Goal: Task Accomplishment & Management: Manage account settings

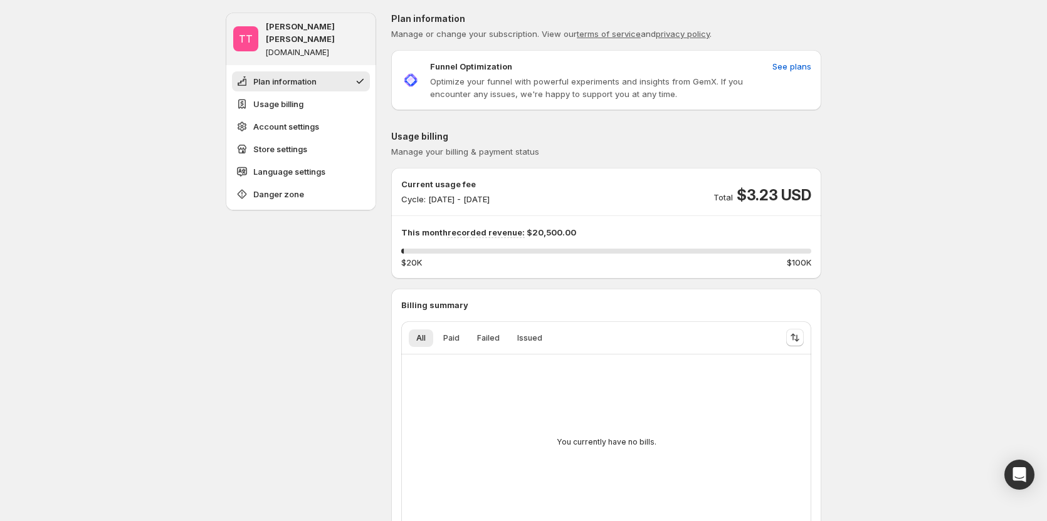
drag, startPoint x: 104, startPoint y: 211, endPoint x: 115, endPoint y: 215, distance: 11.5
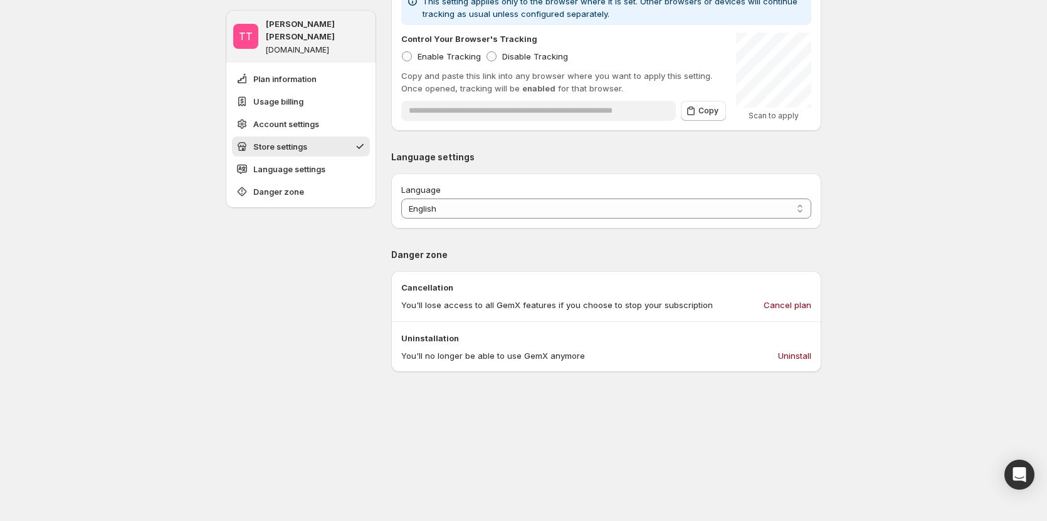
scroll to position [1003, 0]
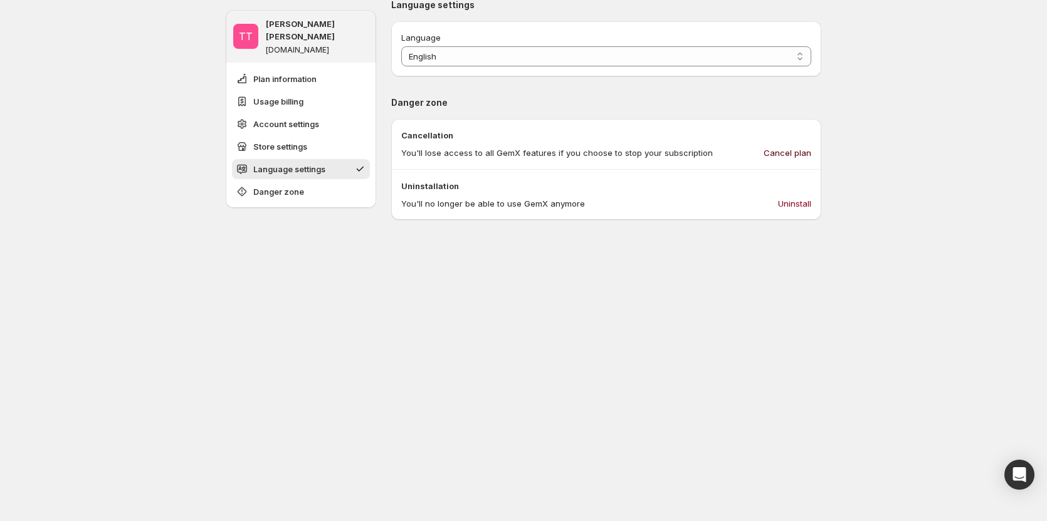
click at [795, 159] on span "Cancel plan" at bounding box center [787, 153] width 48 height 13
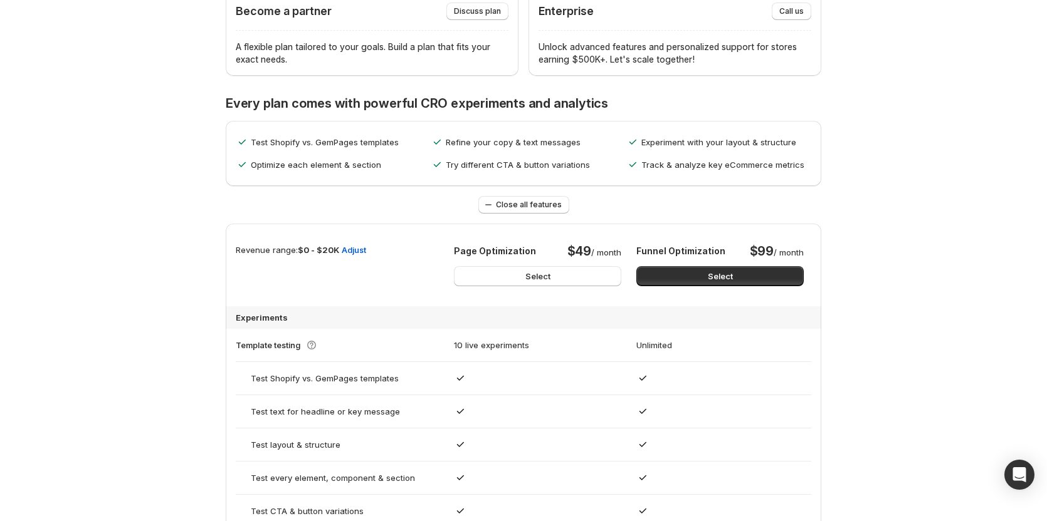
scroll to position [501, 0]
